Goal: Task Accomplishment & Management: Complete application form

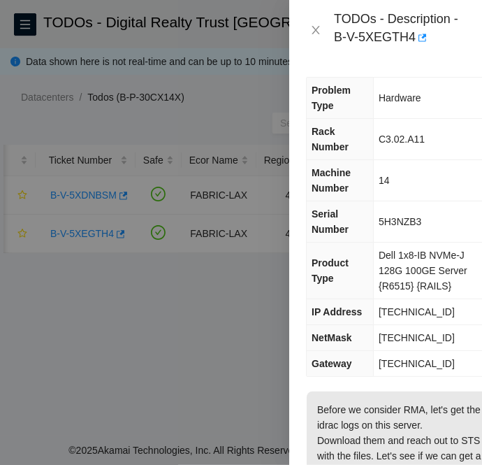
scroll to position [225, 0]
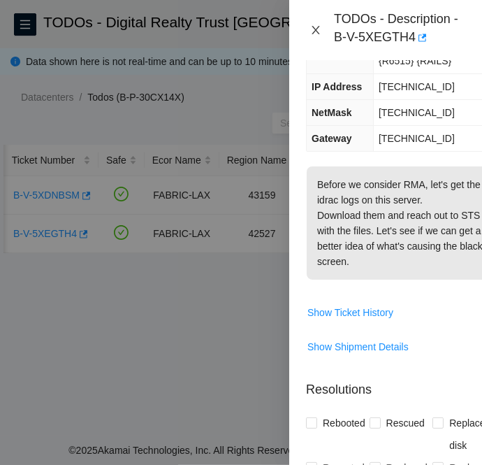
drag, startPoint x: 311, startPoint y: 31, endPoint x: 58, endPoint y: 189, distance: 298.4
click at [311, 31] on icon "close" at bounding box center [315, 29] width 11 height 11
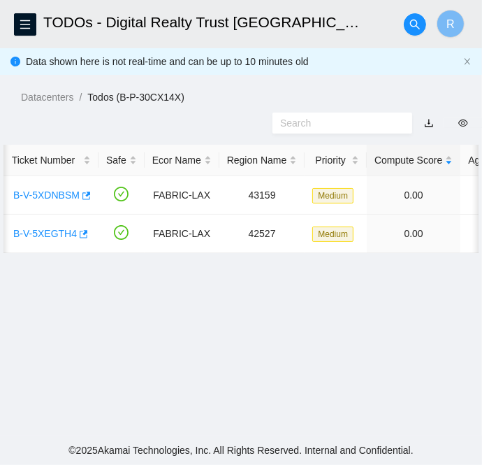
scroll to position [164, 0]
click at [58, 189] on link "B-V-5XDNBSM" at bounding box center [46, 194] width 66 height 11
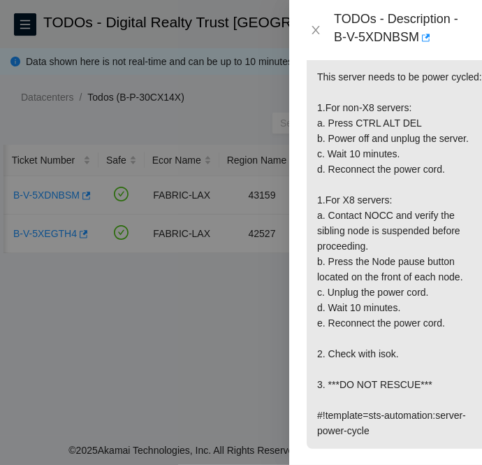
scroll to position [410, 0]
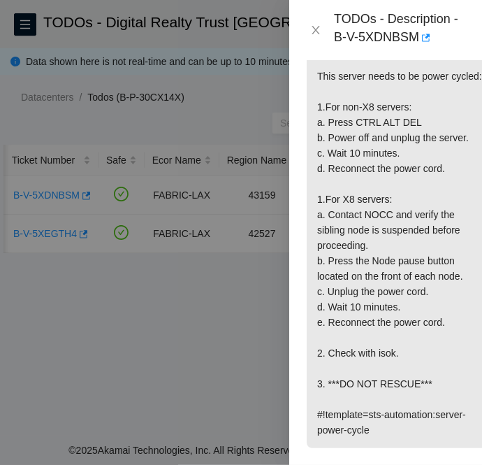
drag, startPoint x: 390, startPoint y: 343, endPoint x: 389, endPoint y: 374, distance: 30.8
click at [390, 343] on p "Network: Quill isok-result: {"[TECHNICAL_ID]":{"failed":{"reboots":" reboots - …" at bounding box center [401, 214] width 189 height 467
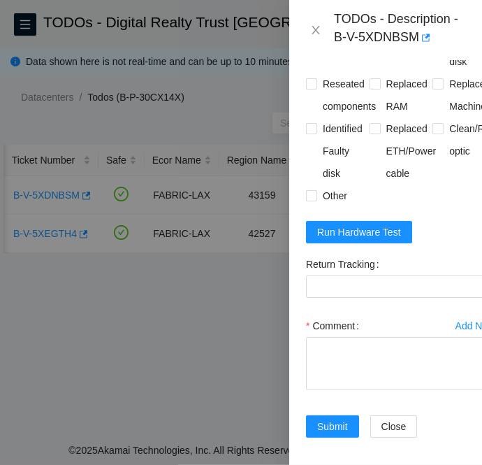
scroll to position [1001, 0]
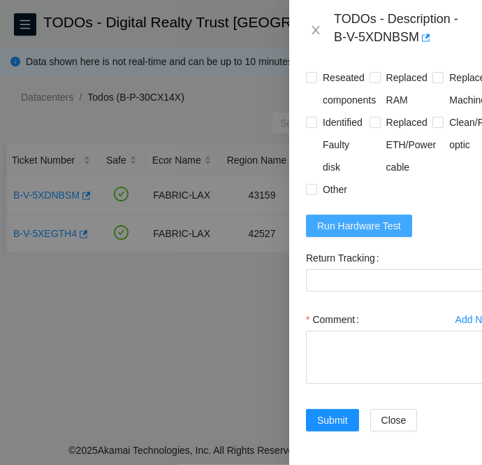
drag, startPoint x: 364, startPoint y: 206, endPoint x: 406, endPoint y: 176, distance: 52.2
click at [364, 218] on span "Run Hardware Test" at bounding box center [359, 225] width 84 height 15
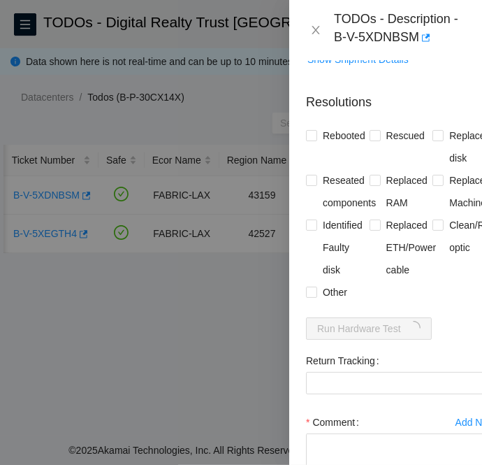
scroll to position [864, 0]
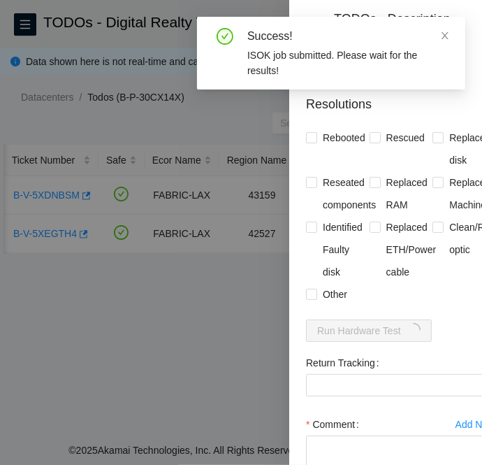
click at [300, 149] on div "Problem Type Hardware Rack Number C3.02.G16 Machine Number 08 Serial Number MX-…" at bounding box center [401, 262] width 224 height 405
click at [310, 142] on input "Rebooted" at bounding box center [311, 137] width 10 height 10
checkbox input "true"
click at [310, 300] on span at bounding box center [311, 294] width 11 height 11
click at [310, 299] on input "Other" at bounding box center [311, 294] width 10 height 10
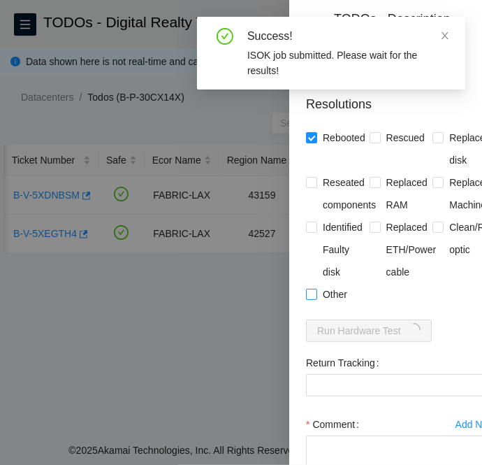
checkbox input "true"
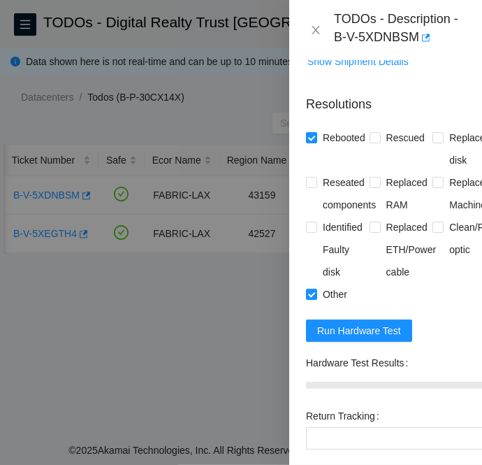
scroll to position [1055, 0]
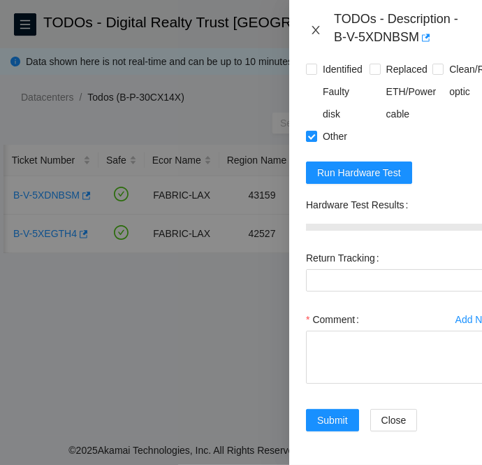
drag, startPoint x: 318, startPoint y: 35, endPoint x: 305, endPoint y: 48, distance: 18.8
click at [318, 35] on icon "close" at bounding box center [315, 29] width 11 height 11
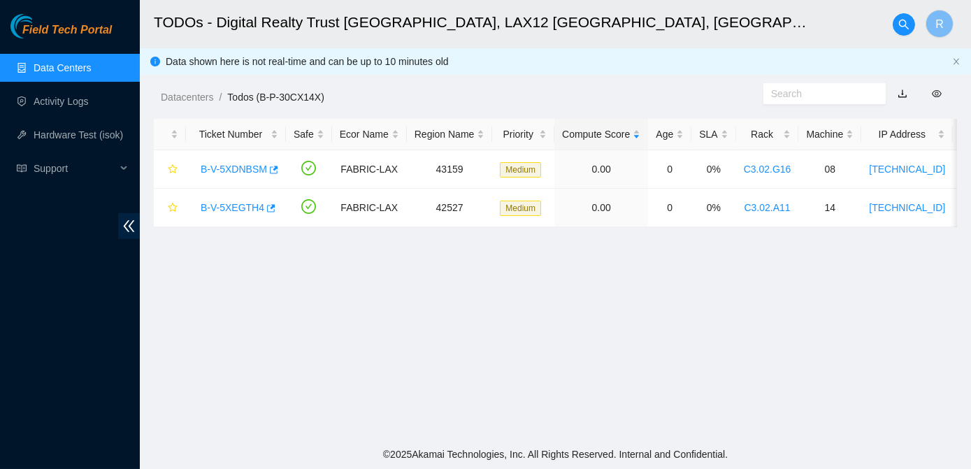
scroll to position [439, 0]
click at [52, 171] on span "Support" at bounding box center [75, 169] width 83 height 28
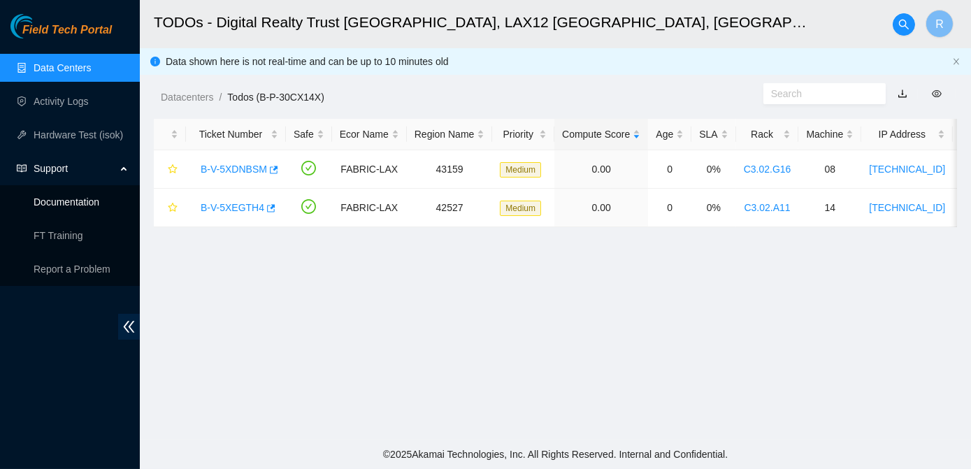
click at [74, 199] on link "Documentation" at bounding box center [67, 201] width 66 height 11
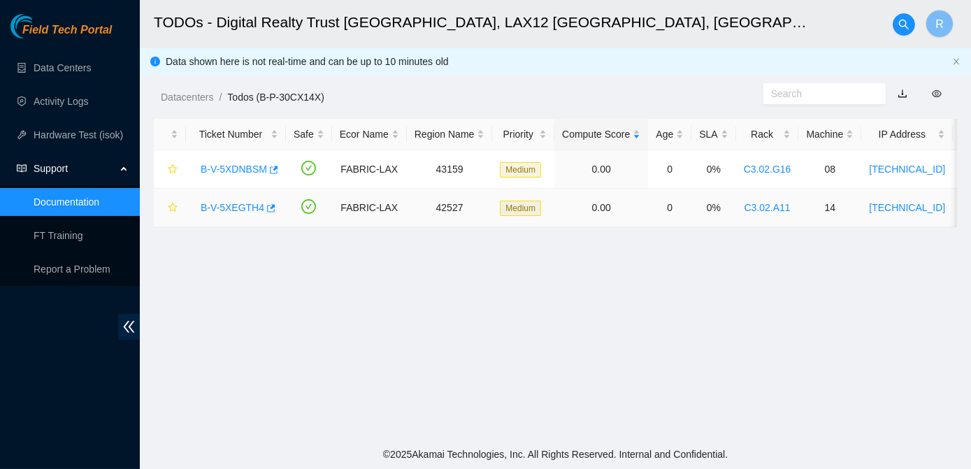
click at [241, 210] on link "B-V-5XEGTH4" at bounding box center [233, 207] width 64 height 11
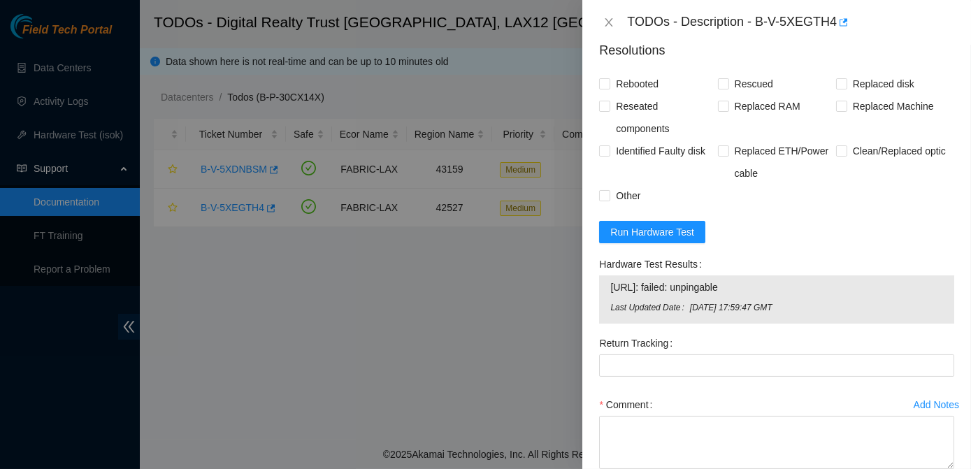
scroll to position [464, 0]
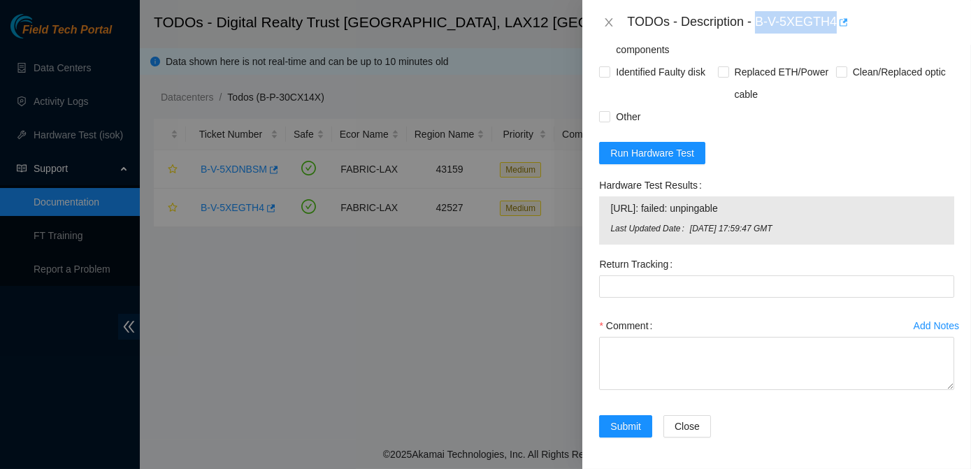
drag, startPoint x: 757, startPoint y: 17, endPoint x: 835, endPoint y: 23, distance: 78.5
click at [482, 23] on div "TODOs - Description - B-V-5XEGTH4" at bounding box center [790, 22] width 327 height 22
copy div "B-V-5XEGTH4"
click at [482, 23] on icon "close" at bounding box center [609, 22] width 8 height 8
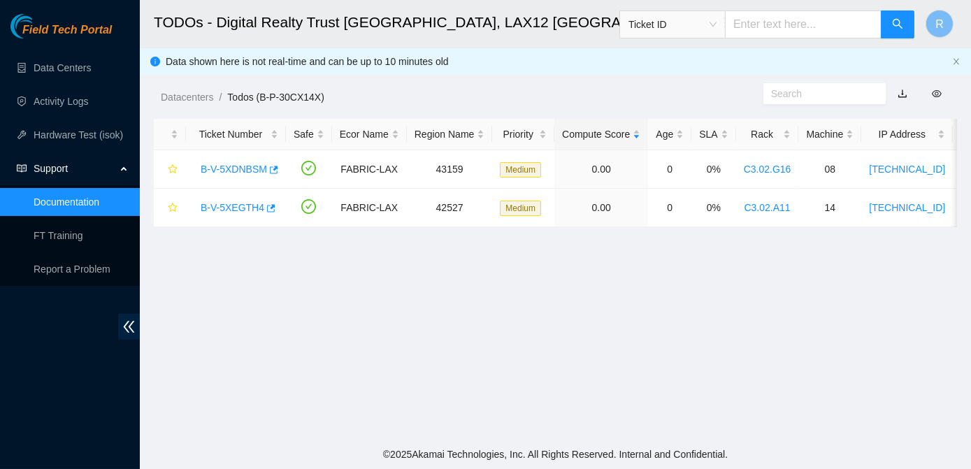
scroll to position [439, 0]
click at [227, 169] on link "B-V-5XDNBSM" at bounding box center [234, 169] width 66 height 11
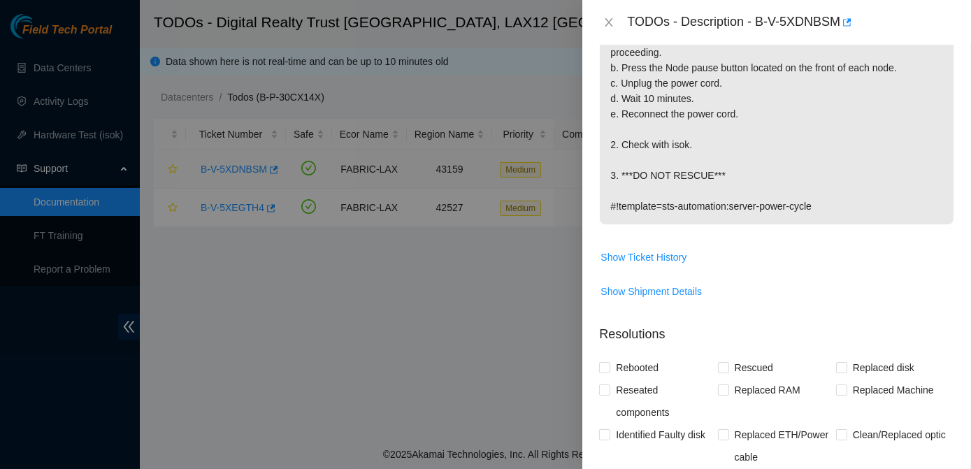
scroll to position [723, 0]
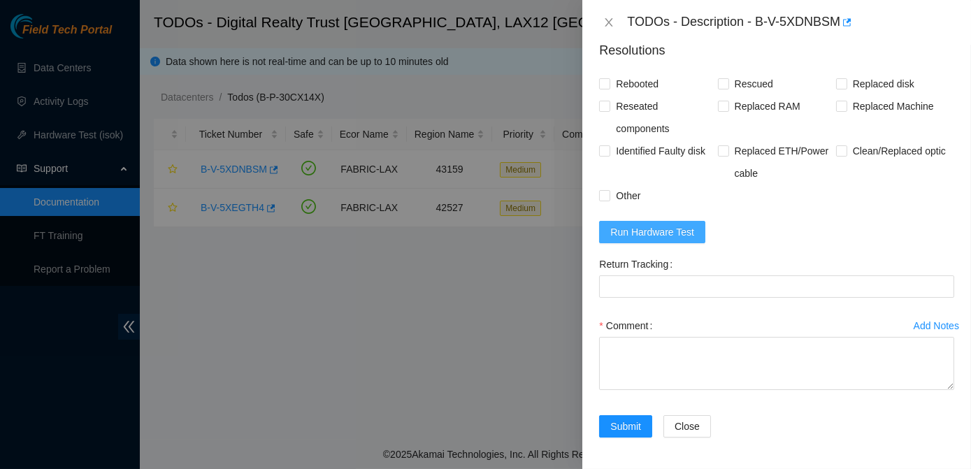
click at [482, 227] on span "Run Hardware Test" at bounding box center [652, 231] width 84 height 15
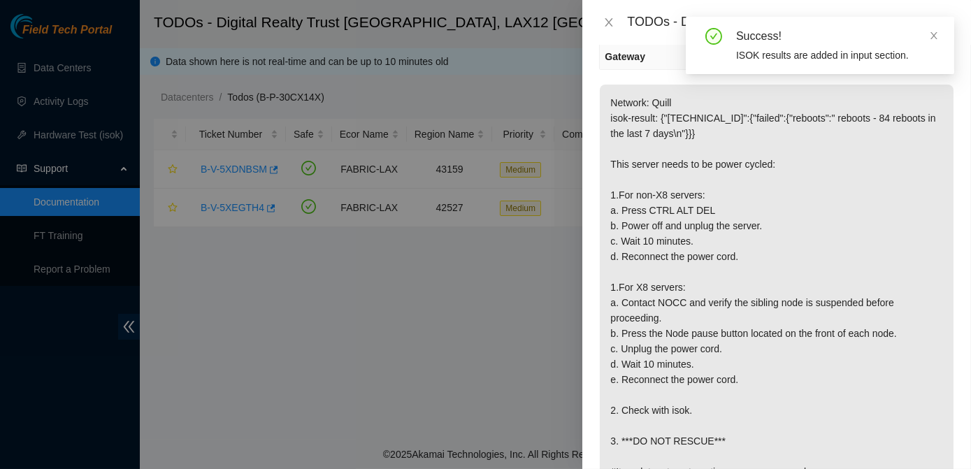
scroll to position [0, 0]
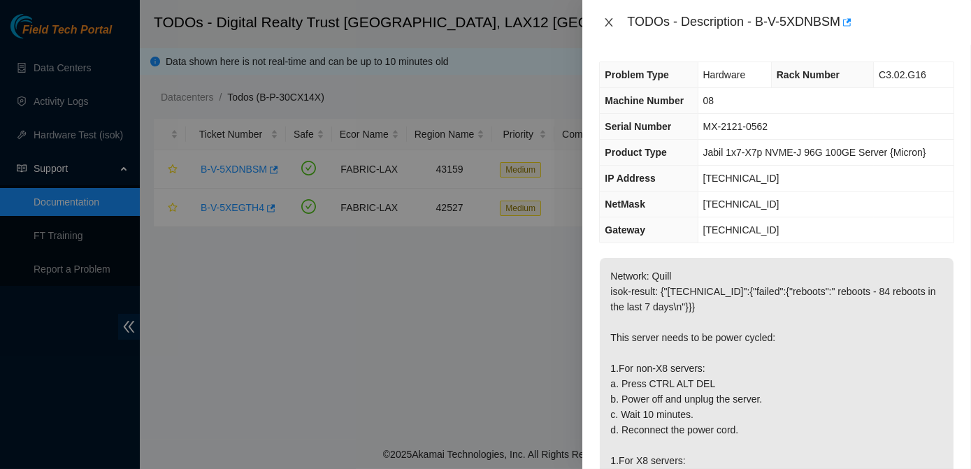
click at [482, 18] on icon "close" at bounding box center [608, 22] width 11 height 11
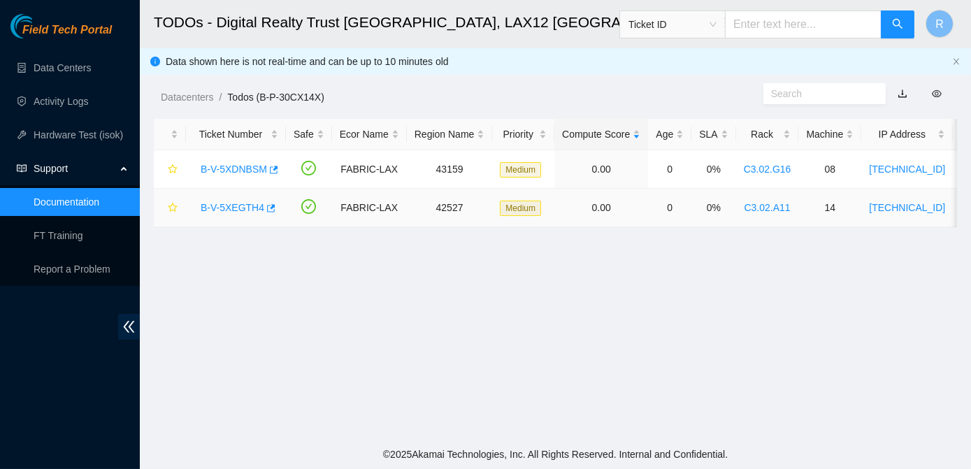
click at [235, 210] on link "B-V-5XEGTH4" at bounding box center [233, 207] width 64 height 11
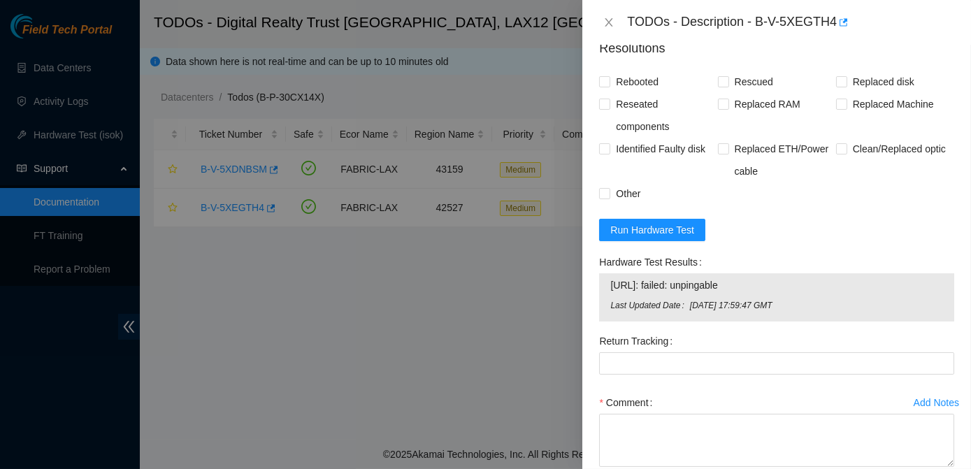
scroll to position [389, 0]
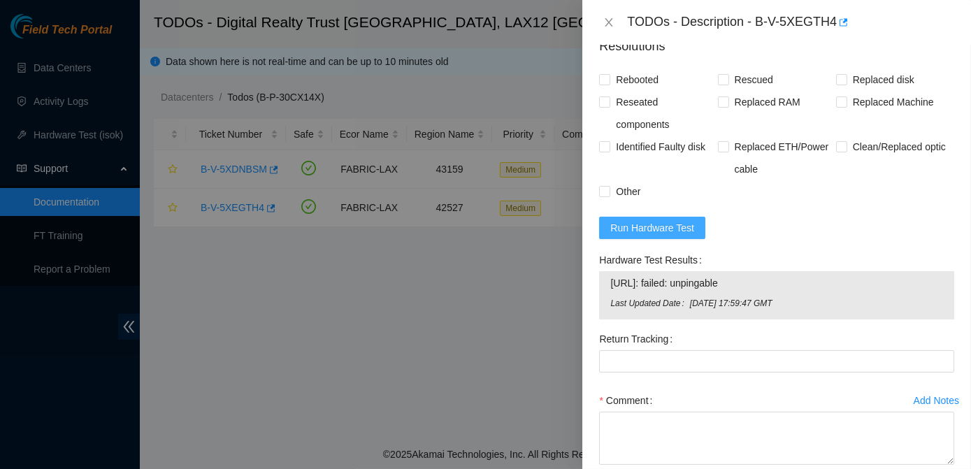
click at [482, 227] on span "Run Hardware Test" at bounding box center [652, 227] width 84 height 15
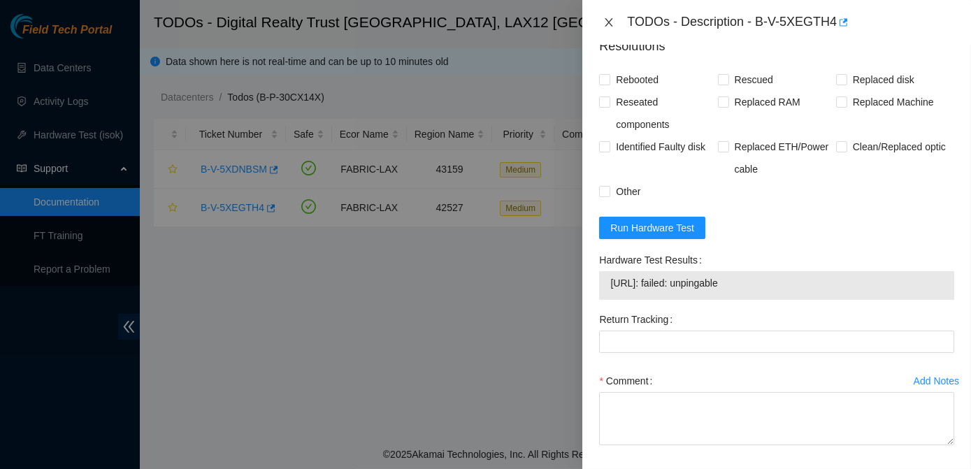
click at [482, 24] on icon "close" at bounding box center [608, 22] width 11 height 11
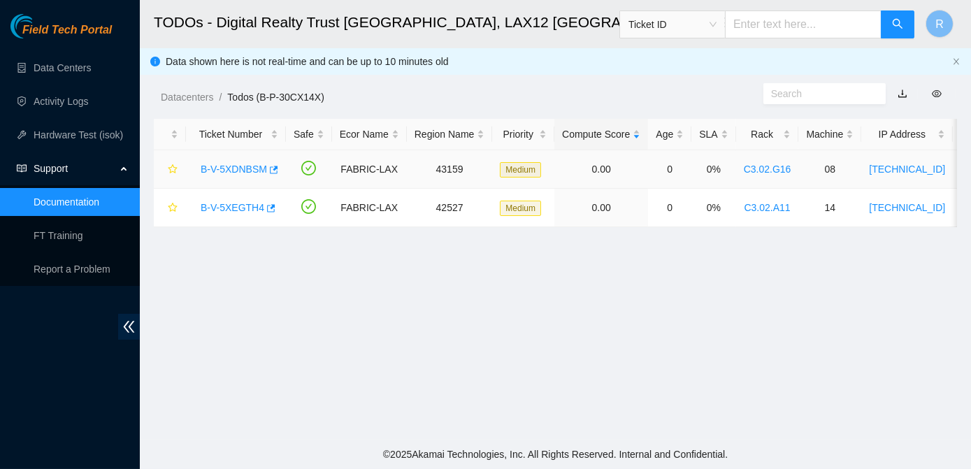
click at [225, 171] on link "B-V-5XDNBSM" at bounding box center [234, 169] width 66 height 11
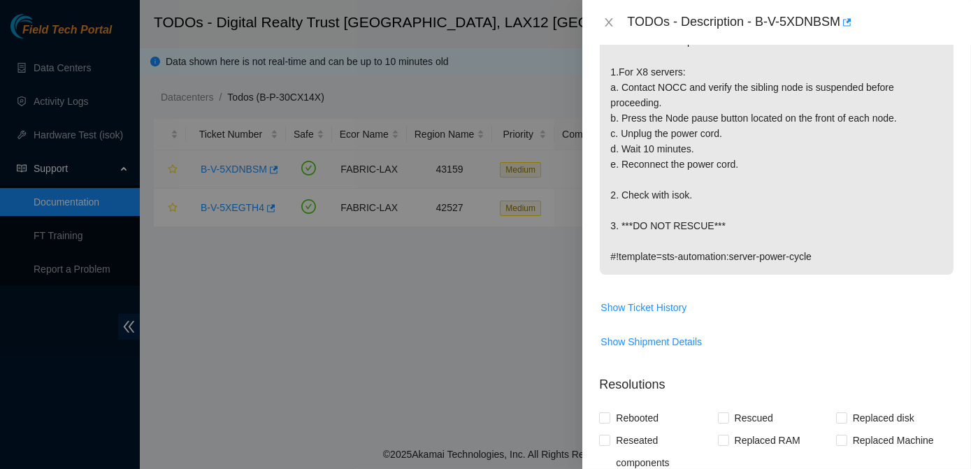
scroll to position [723, 0]
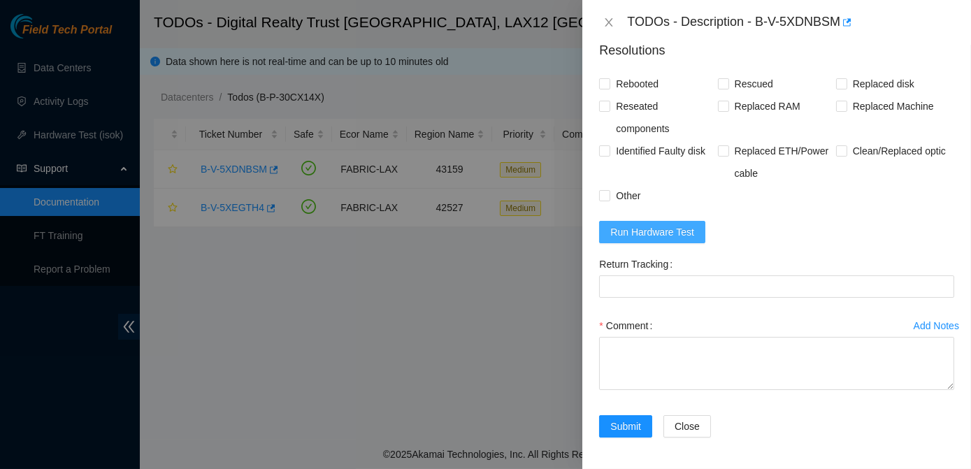
click at [482, 235] on span "Run Hardware Test" at bounding box center [652, 231] width 84 height 15
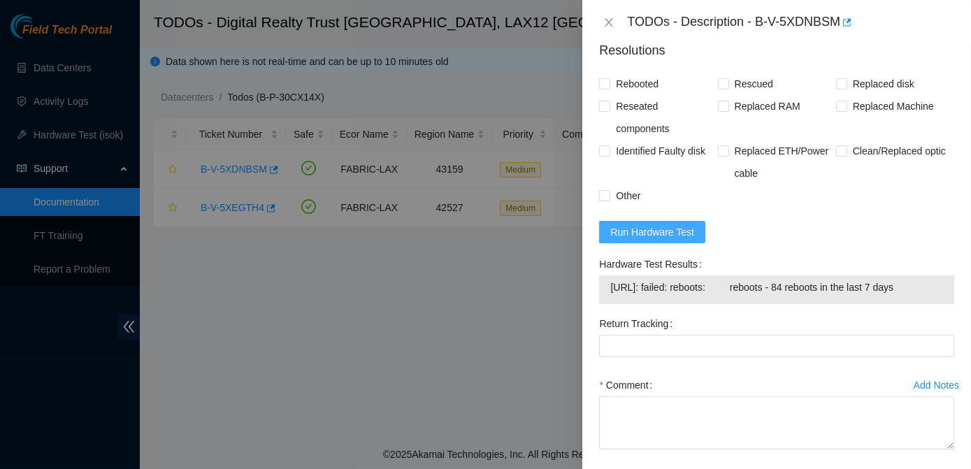
click at [482, 235] on span "Run Hardware Test" at bounding box center [652, 231] width 84 height 15
click at [482, 217] on form "Resolutions Rebooted Rescued Replaced disk Reseated components Replaced RAM Rep…" at bounding box center [776, 272] width 355 height 484
drag, startPoint x: 758, startPoint y: 20, endPoint x: 845, endPoint y: 29, distance: 87.9
click at [482, 29] on div "TODOs - Description - B-V-5XDNBSM" at bounding box center [790, 22] width 327 height 22
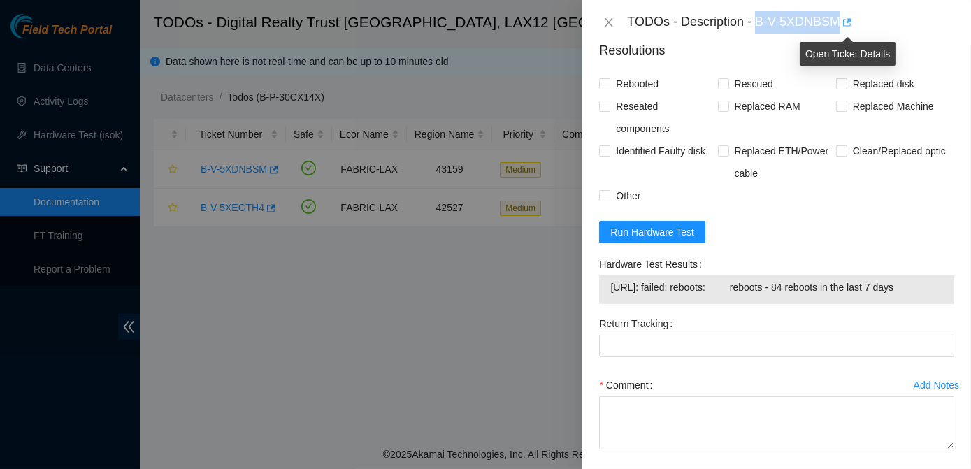
copy div "B-V-5XDNBSM"
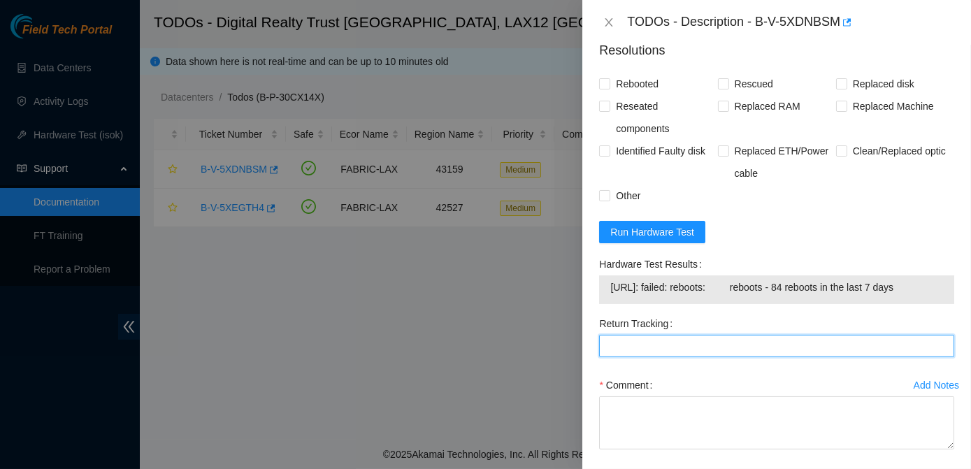
click at [482, 338] on Tracking "Return Tracking" at bounding box center [776, 346] width 355 height 22
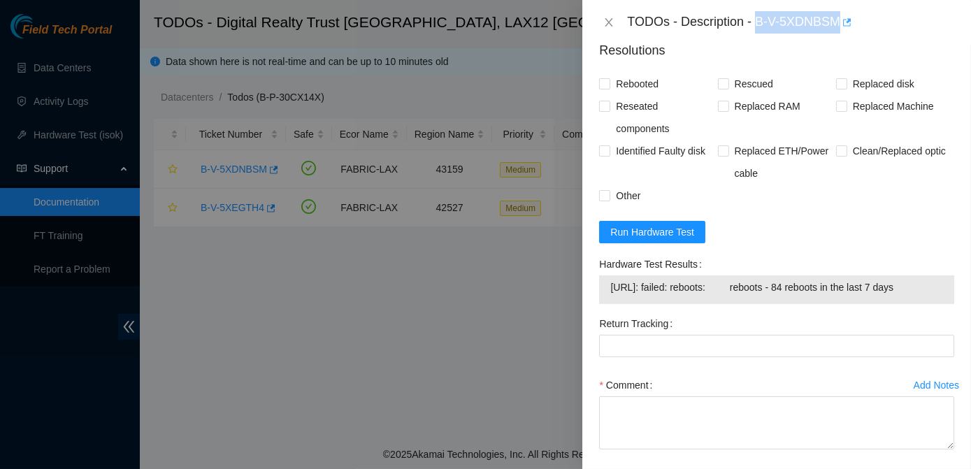
drag, startPoint x: 755, startPoint y: 26, endPoint x: 843, endPoint y: 29, distance: 87.4
click at [482, 29] on div "TODOs - Description - B-V-5XDNBSM" at bounding box center [790, 22] width 327 height 22
copy div "B-V-5XDNBSM"
click at [482, 367] on div "Return Tracking" at bounding box center [777, 344] width 366 height 62
click at [482, 22] on icon "close" at bounding box center [609, 22] width 8 height 8
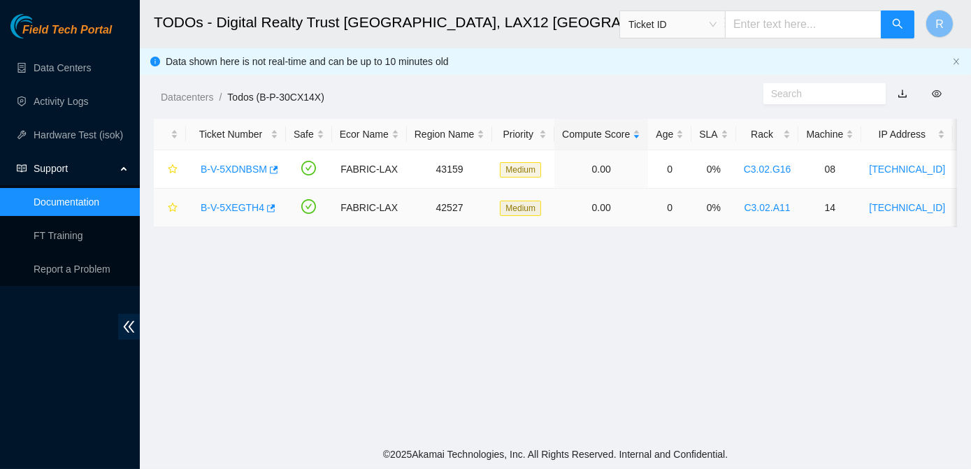
scroll to position [384, 0]
click at [228, 210] on link "B-V-5XEGTH4" at bounding box center [233, 207] width 64 height 11
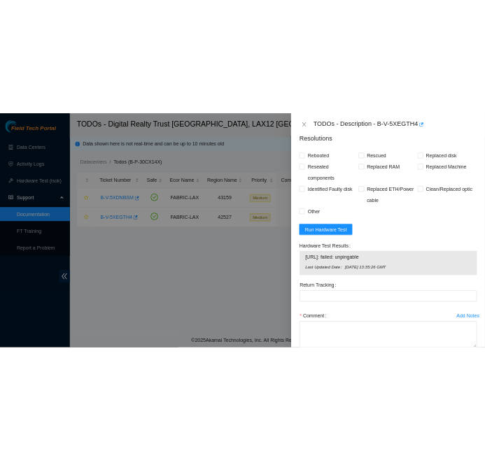
scroll to position [0, 0]
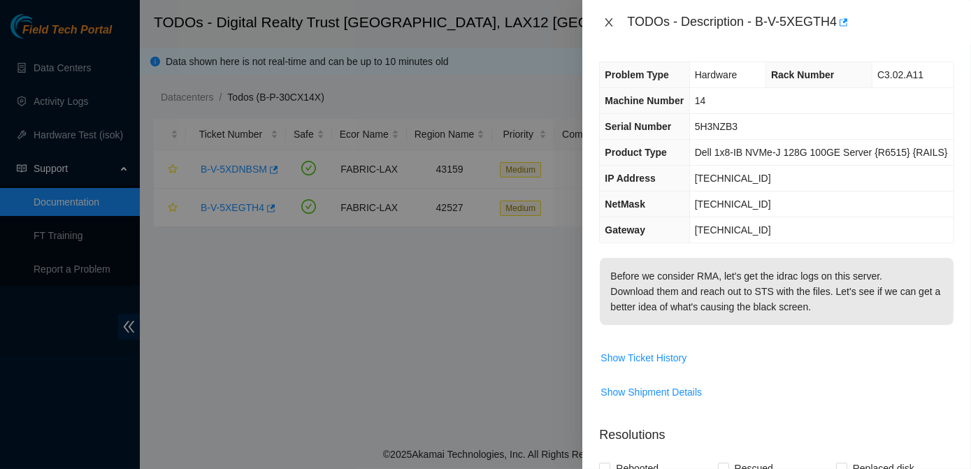
click at [482, 21] on icon "close" at bounding box center [608, 22] width 11 height 11
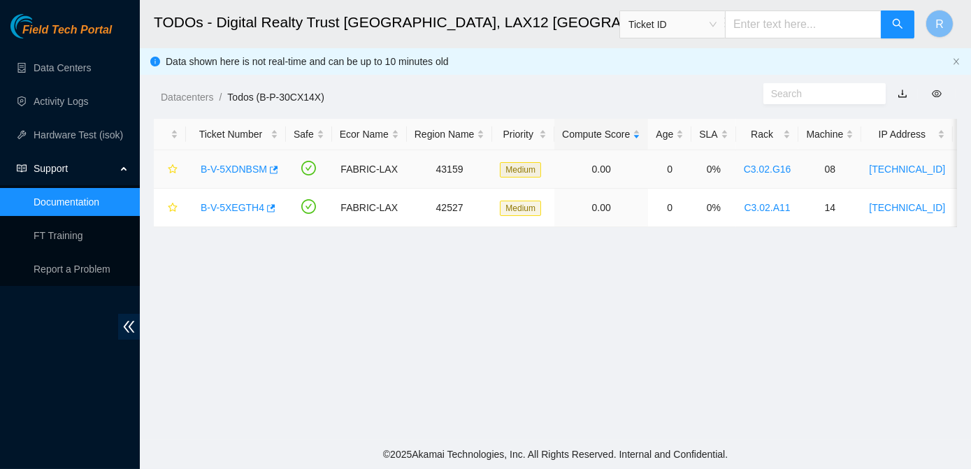
click at [244, 169] on link "B-V-5XDNBSM" at bounding box center [234, 169] width 66 height 11
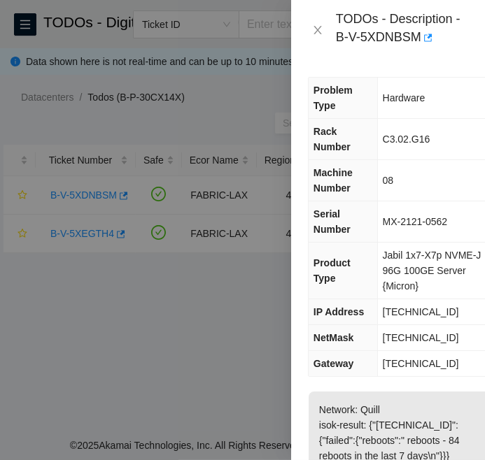
click at [395, 314] on span "[TECHNICAL_ID]" at bounding box center [420, 311] width 76 height 11
copy span "[TECHNICAL_ID]"
click at [419, 340] on span "[TECHNICAL_ID]" at bounding box center [420, 337] width 76 height 11
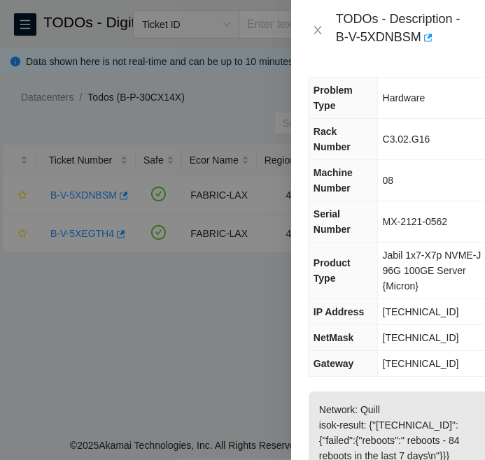
copy span "[TECHNICAL_ID]"
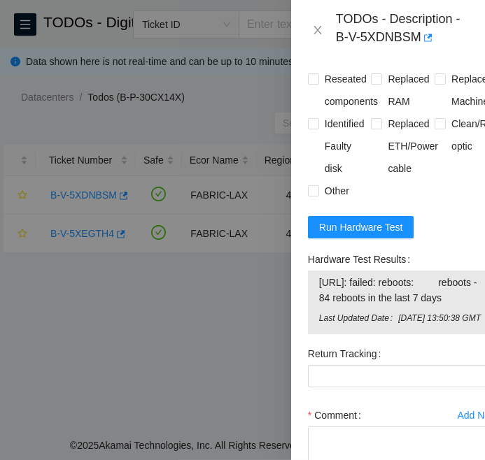
scroll to position [982, 0]
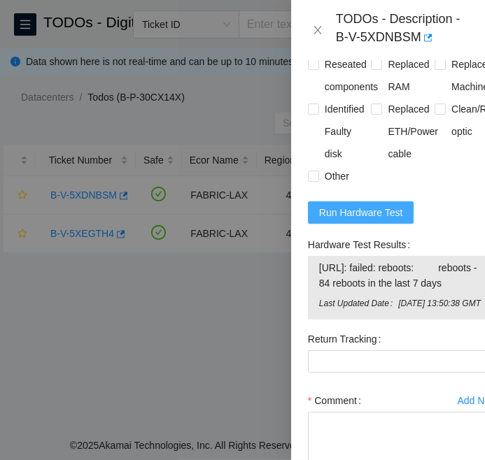
click at [370, 220] on span "Run Hardware Test" at bounding box center [361, 212] width 84 height 15
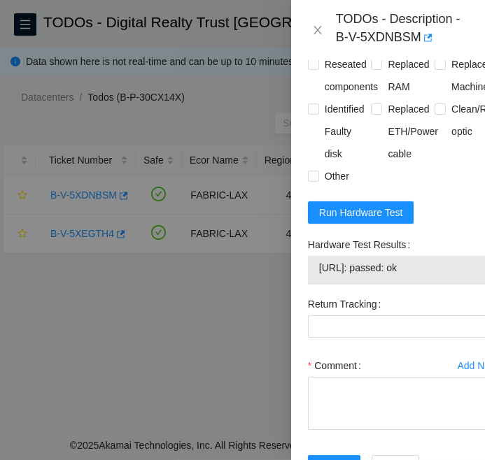
drag, startPoint x: 447, startPoint y: 280, endPoint x: 307, endPoint y: 282, distance: 139.8
click at [308, 282] on div "[URL]: passed: ok" at bounding box center [403, 270] width 190 height 29
copy tbody "[URL]: passed: ok"
click at [341, 396] on textarea "Comment" at bounding box center [403, 403] width 190 height 53
paste textarea "B-V-5XDNBSM FABRIC-LAX Medium 0 0% C3.02.G16 08 [TECHNICAL_ID] MX-2121-0562 -Co…"
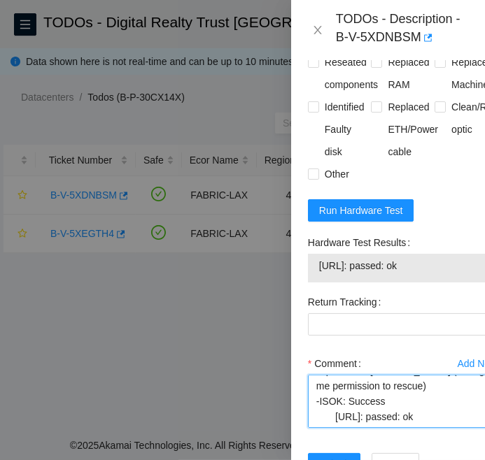
scroll to position [984, 12]
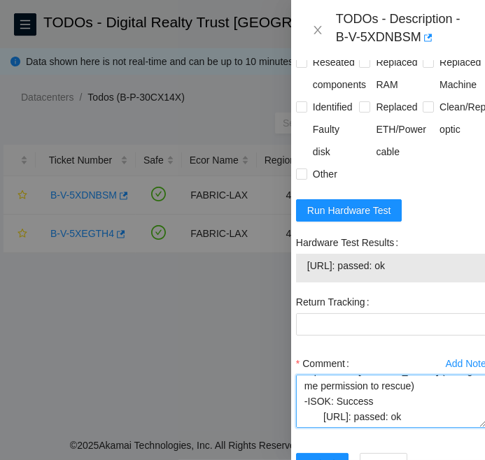
type textarea "B-V-5XDNBSM FABRIC-LAX Medium 0 0% C3.02.G16 08 [TECHNICAL_ID] MX-2121-0562 -Co…"
click at [302, 70] on label "Reseated components" at bounding box center [334, 73] width 76 height 45
click at [302, 66] on input "Reseated components" at bounding box center [301, 62] width 10 height 10
checkbox input "true"
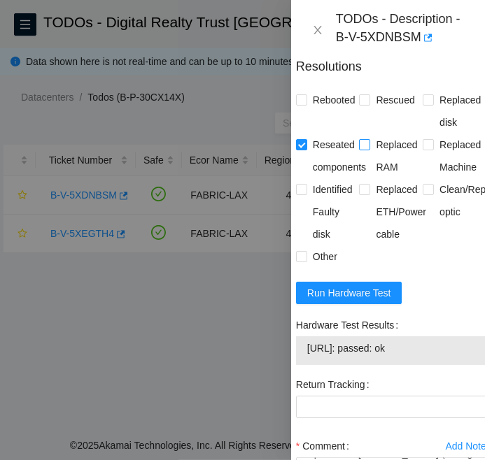
scroll to position [903, 12]
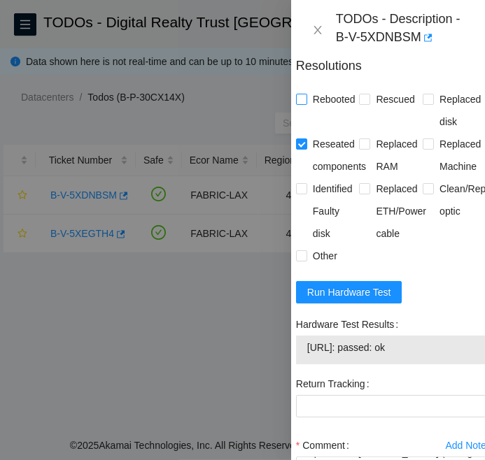
click at [298, 103] on input "Rebooted" at bounding box center [301, 99] width 10 height 10
checkbox input "true"
click at [362, 103] on input "Rescued" at bounding box center [364, 99] width 10 height 10
checkbox input "true"
click at [302, 148] on input "Reseated components" at bounding box center [301, 143] width 10 height 10
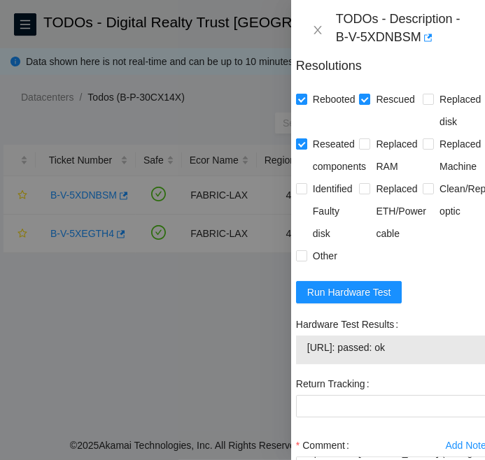
checkbox input "false"
click at [300, 260] on input "Other" at bounding box center [301, 255] width 10 height 10
checkbox input "true"
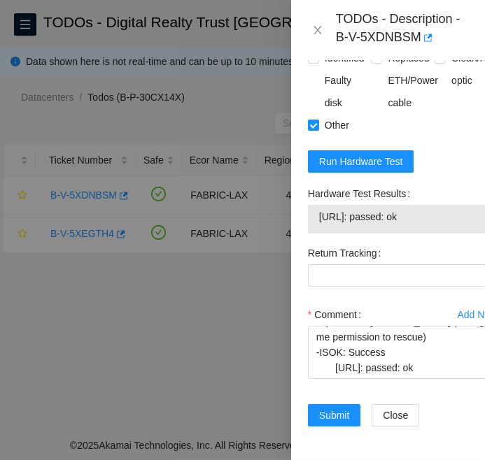
scroll to position [1066, 0]
click at [335, 408] on span "Submit" at bounding box center [334, 415] width 31 height 15
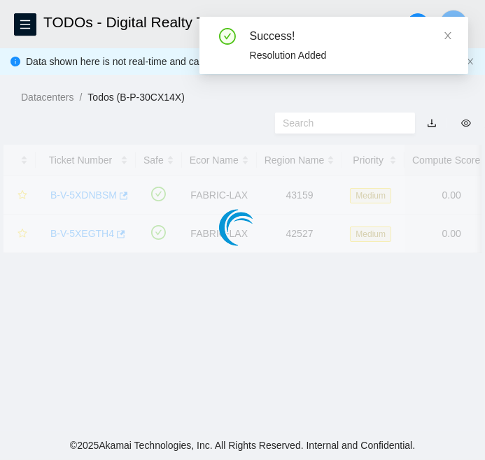
scroll to position [423, 0]
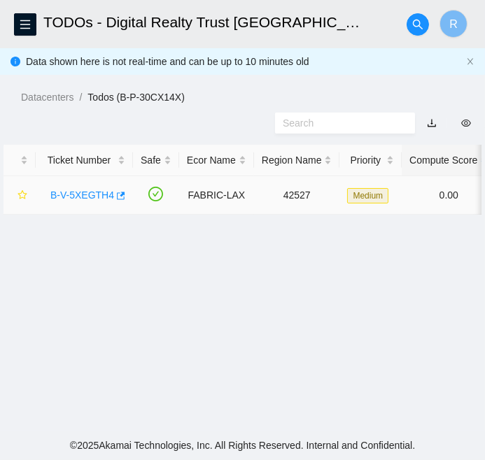
click at [63, 192] on link "B-V-5XEGTH4" at bounding box center [82, 194] width 64 height 11
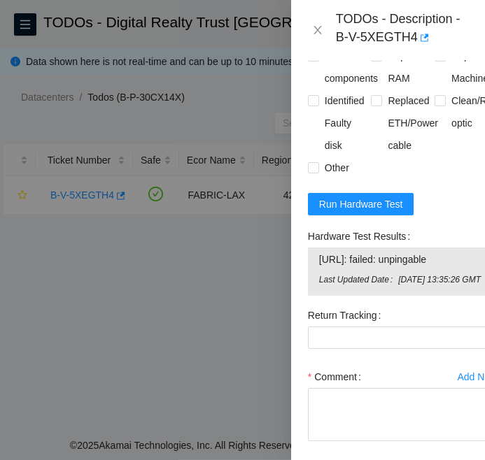
scroll to position [729, 0]
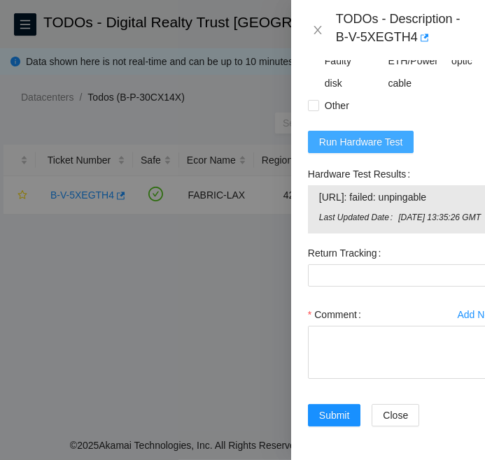
click at [384, 131] on button "Run Hardware Test" at bounding box center [361, 142] width 106 height 22
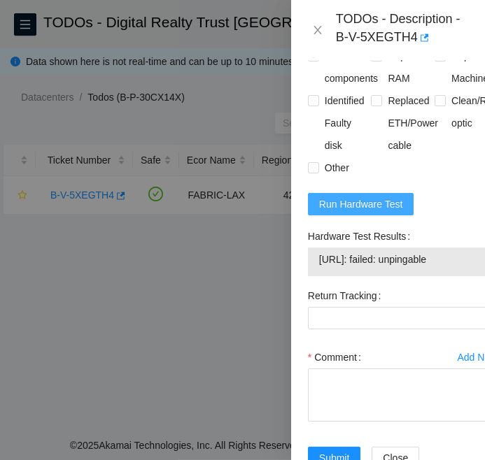
scroll to position [696, 0]
